Goal: Transaction & Acquisition: Book appointment/travel/reservation

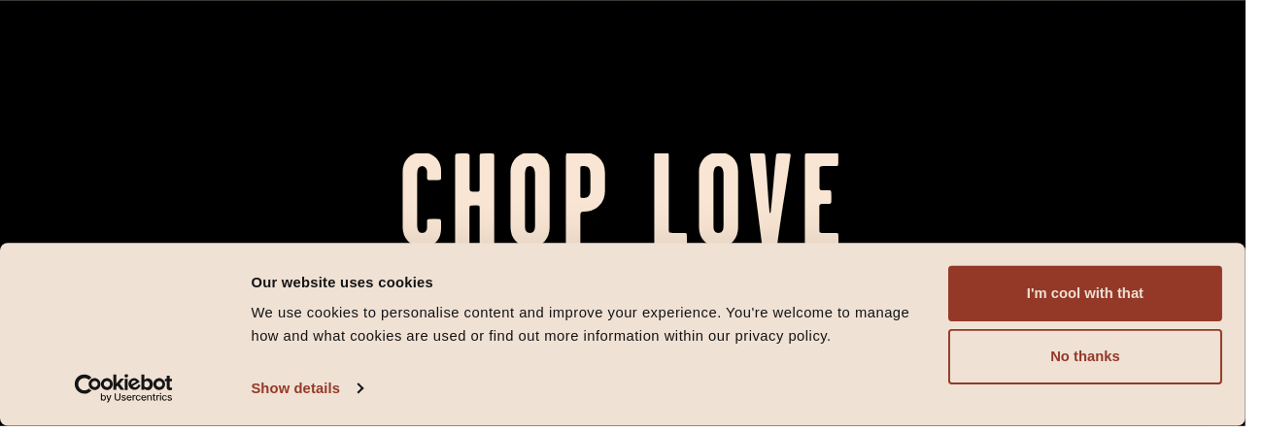
click at [1128, 306] on button "I'm cool with that" at bounding box center [1101, 298] width 278 height 56
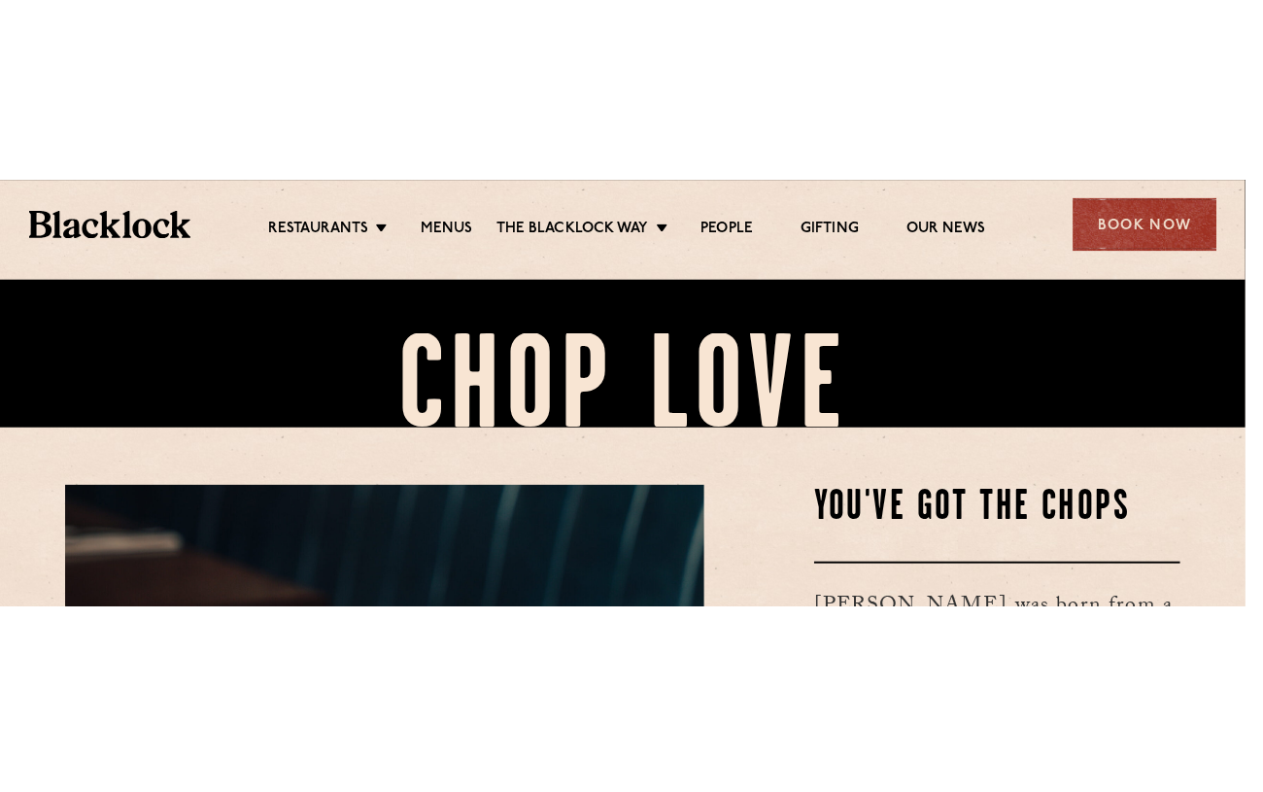
scroll to position [183, 0]
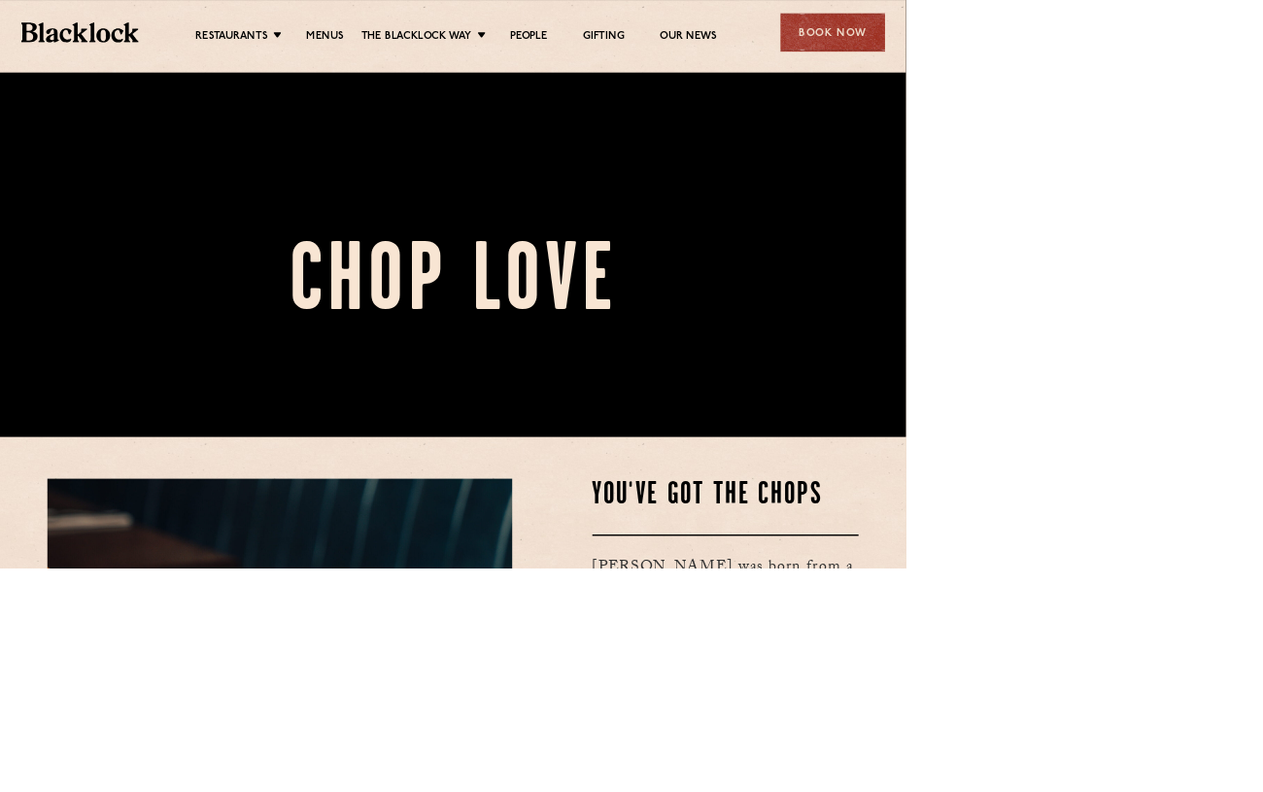
click at [1115, 402] on div at bounding box center [631, 213] width 1263 height 792
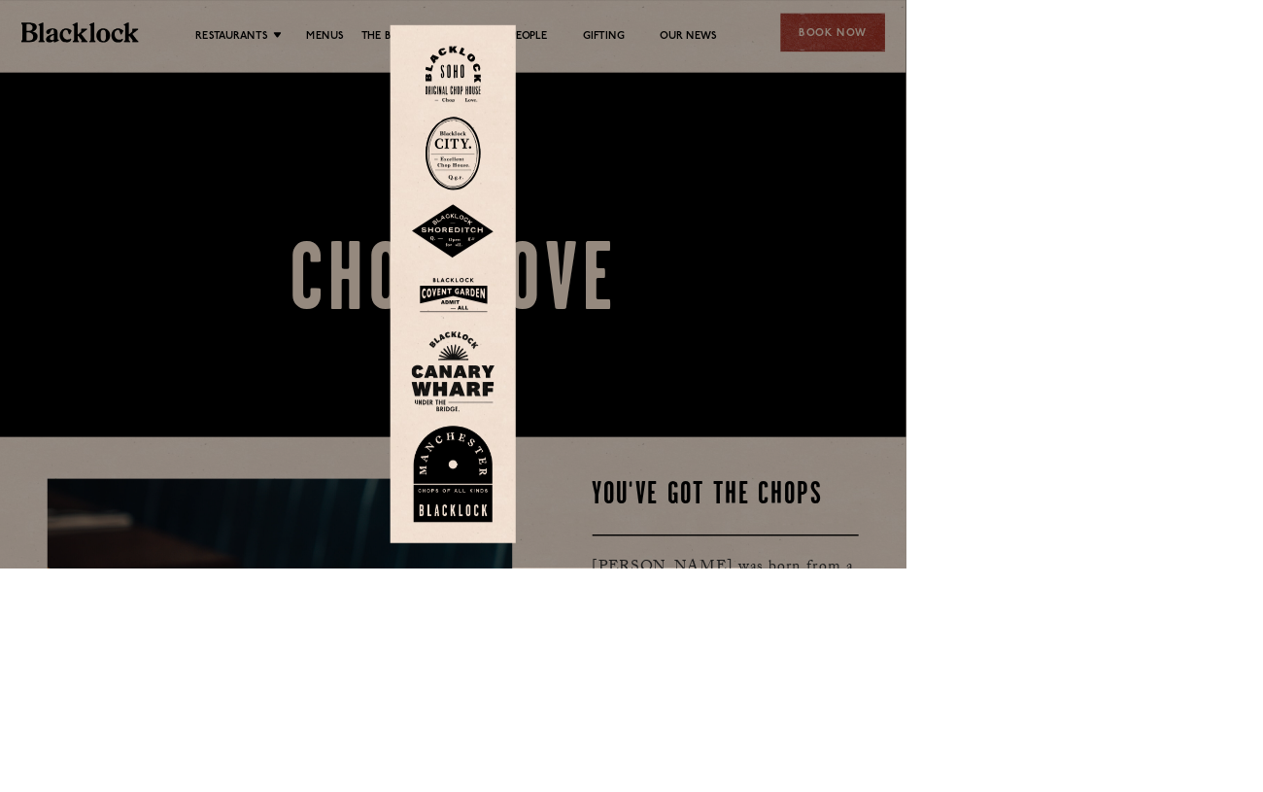
click at [1139, 43] on div at bounding box center [631, 396] width 1263 height 792
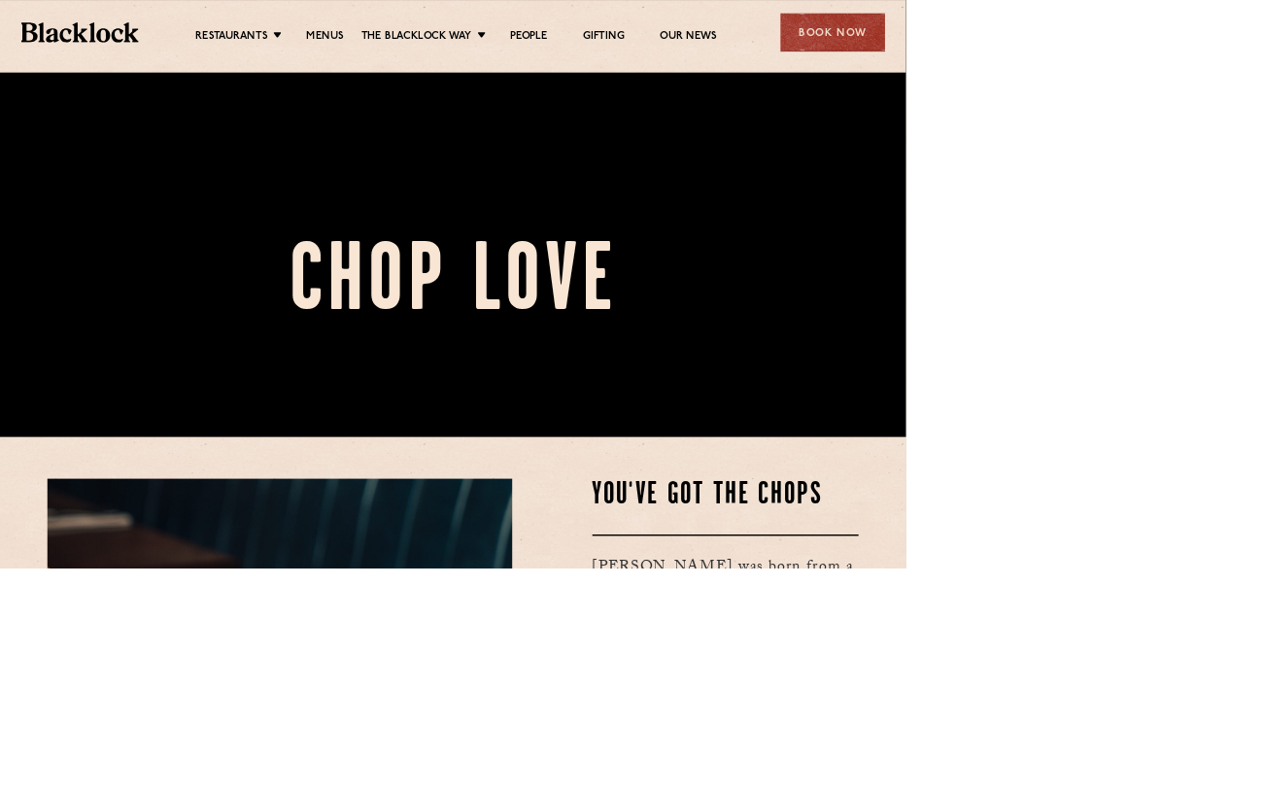
click at [1163, 51] on div "Book Now" at bounding box center [1161, 44] width 146 height 53
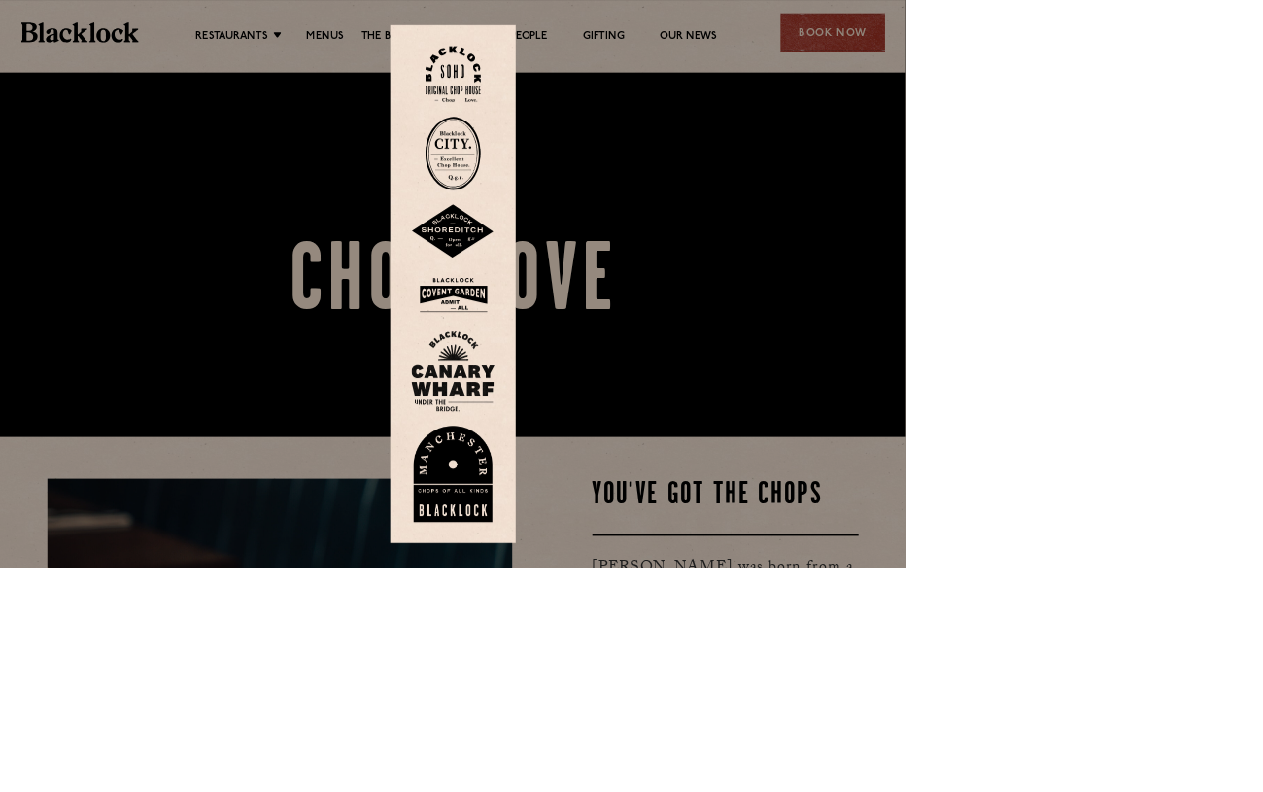
click at [634, 118] on img at bounding box center [632, 103] width 78 height 79
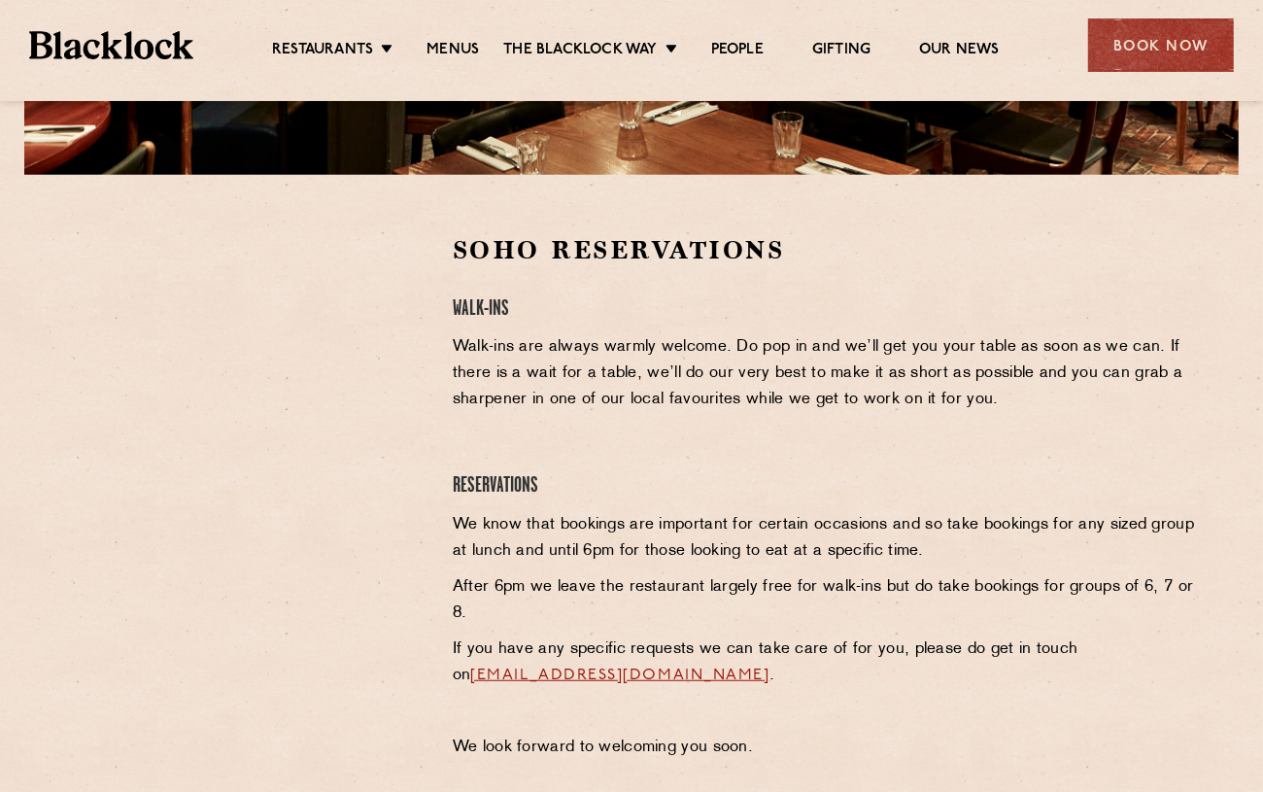
scroll to position [532, 0]
